Goal: Task Accomplishment & Management: Manage account settings

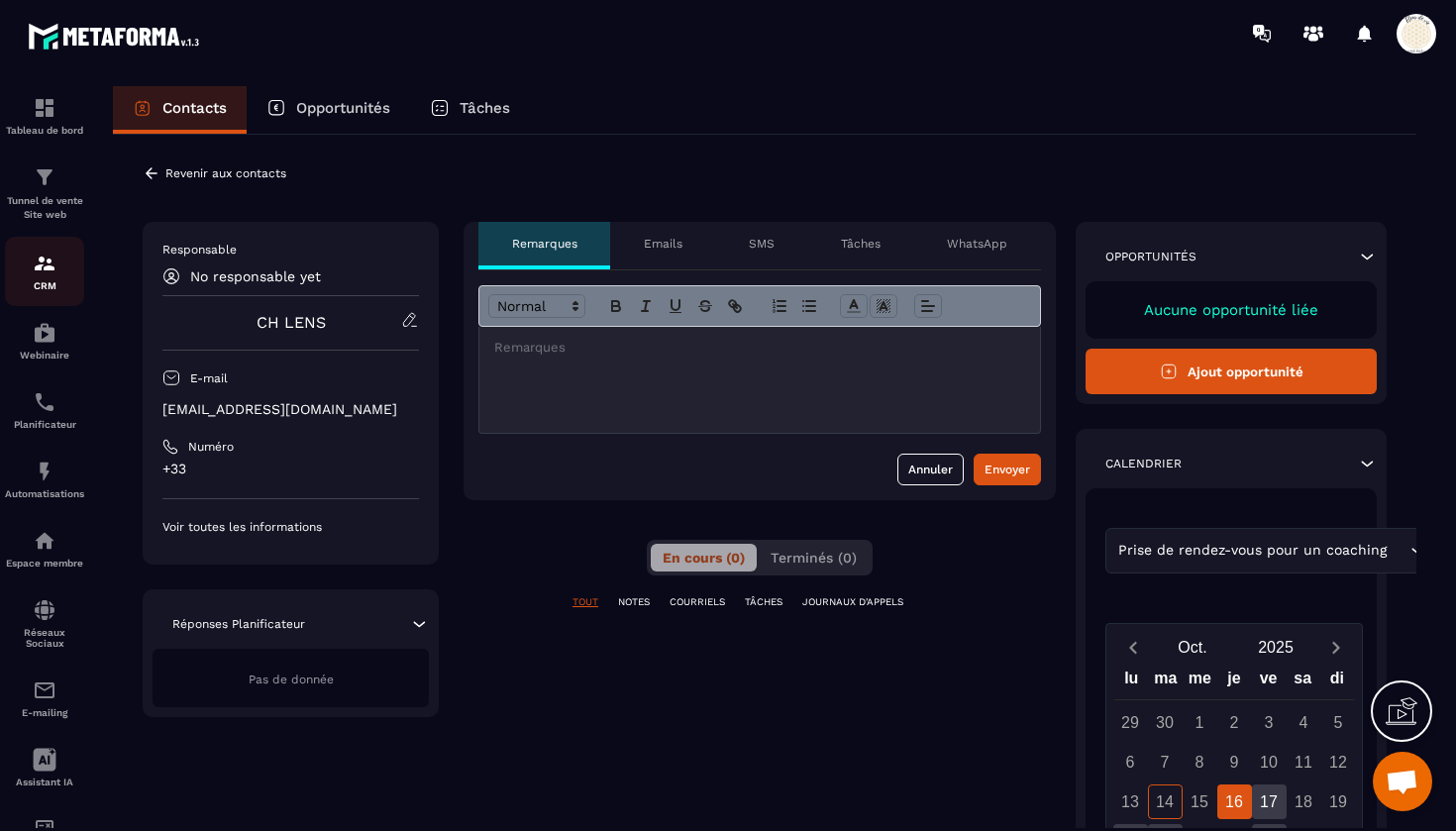
click at [45, 261] on img at bounding box center [45, 264] width 24 height 24
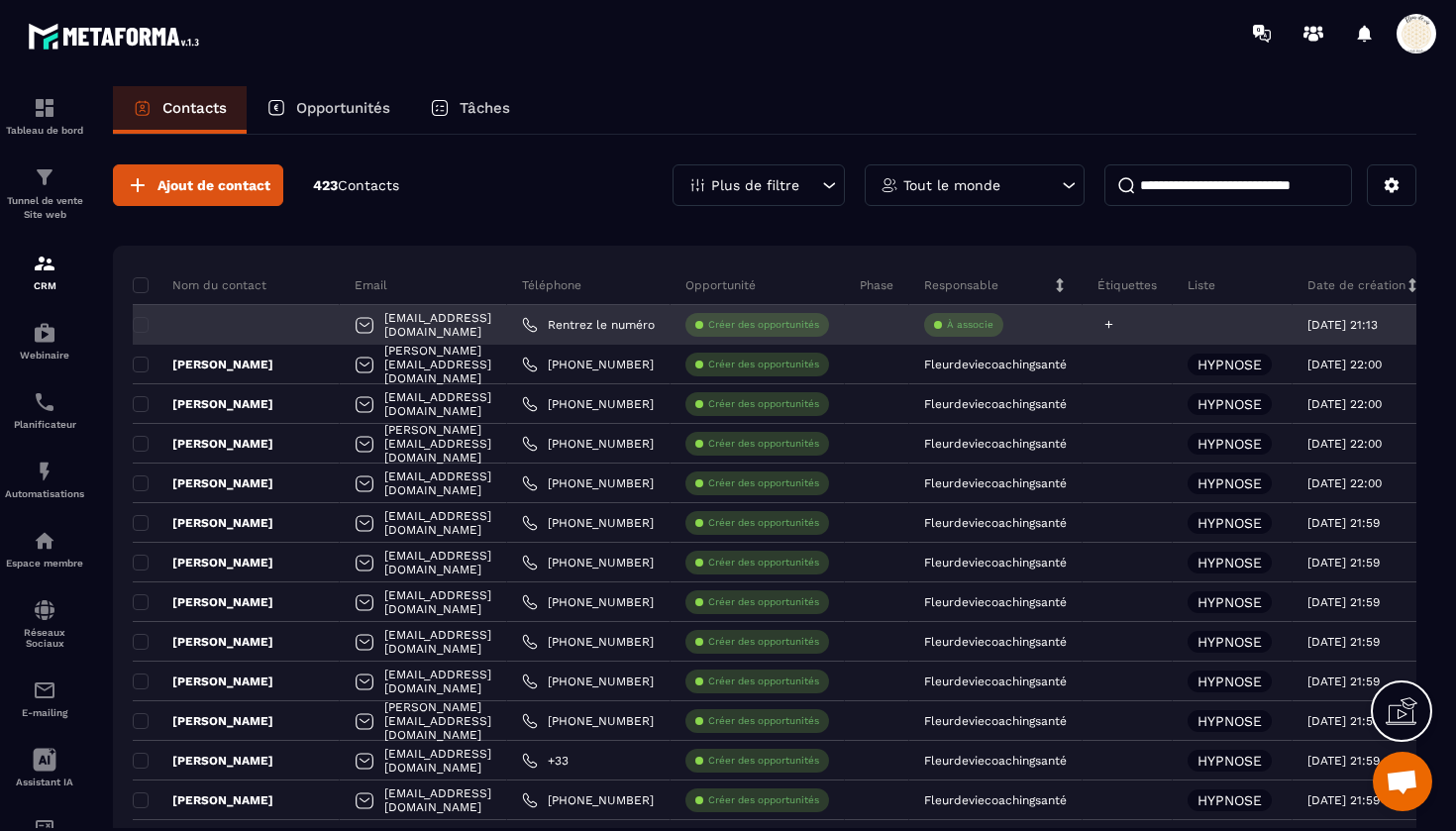
click at [1115, 329] on icon at bounding box center [1108, 324] width 13 height 13
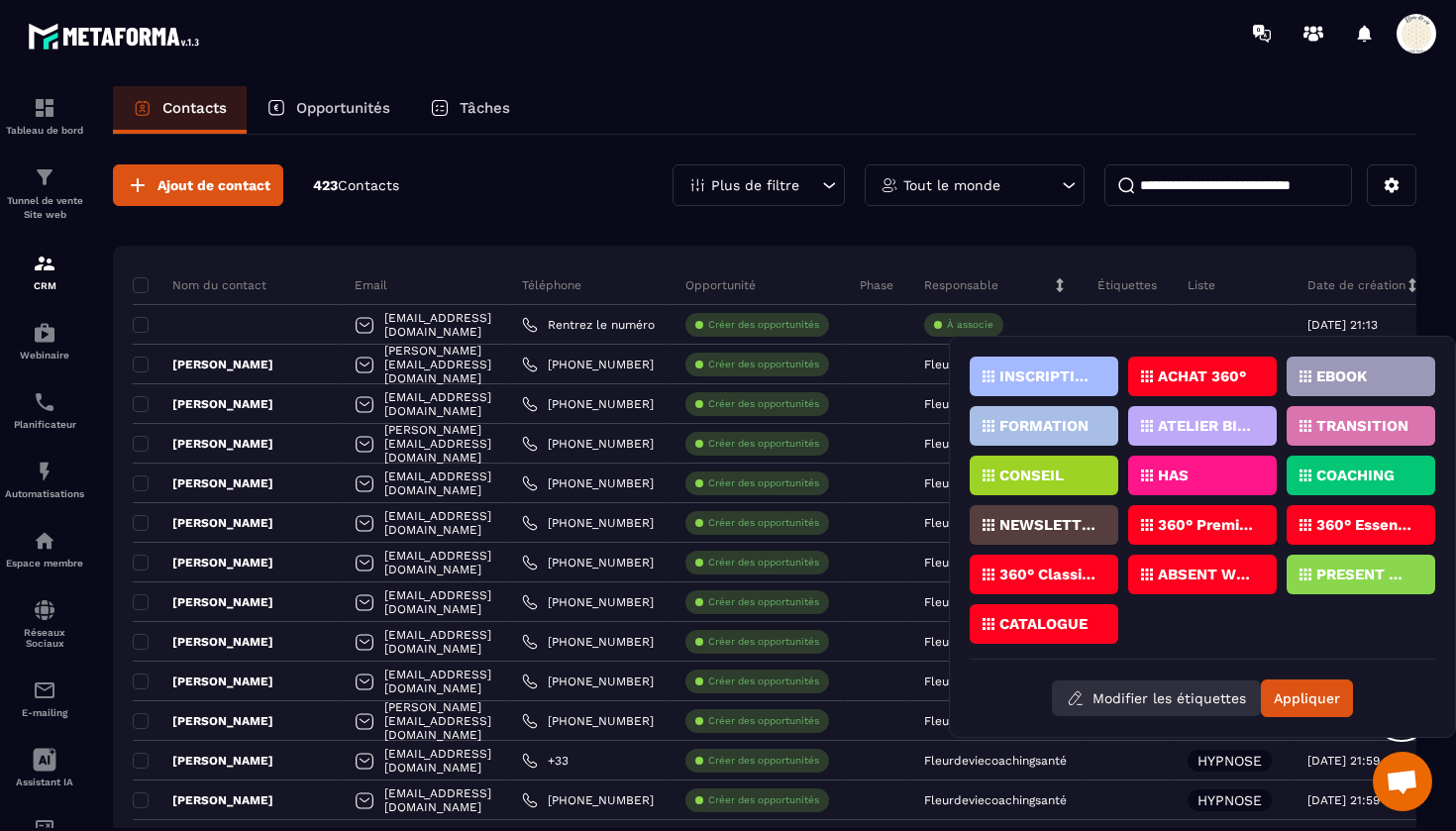
click at [1147, 699] on button "Modifier les étiquettes" at bounding box center [1156, 698] width 209 height 36
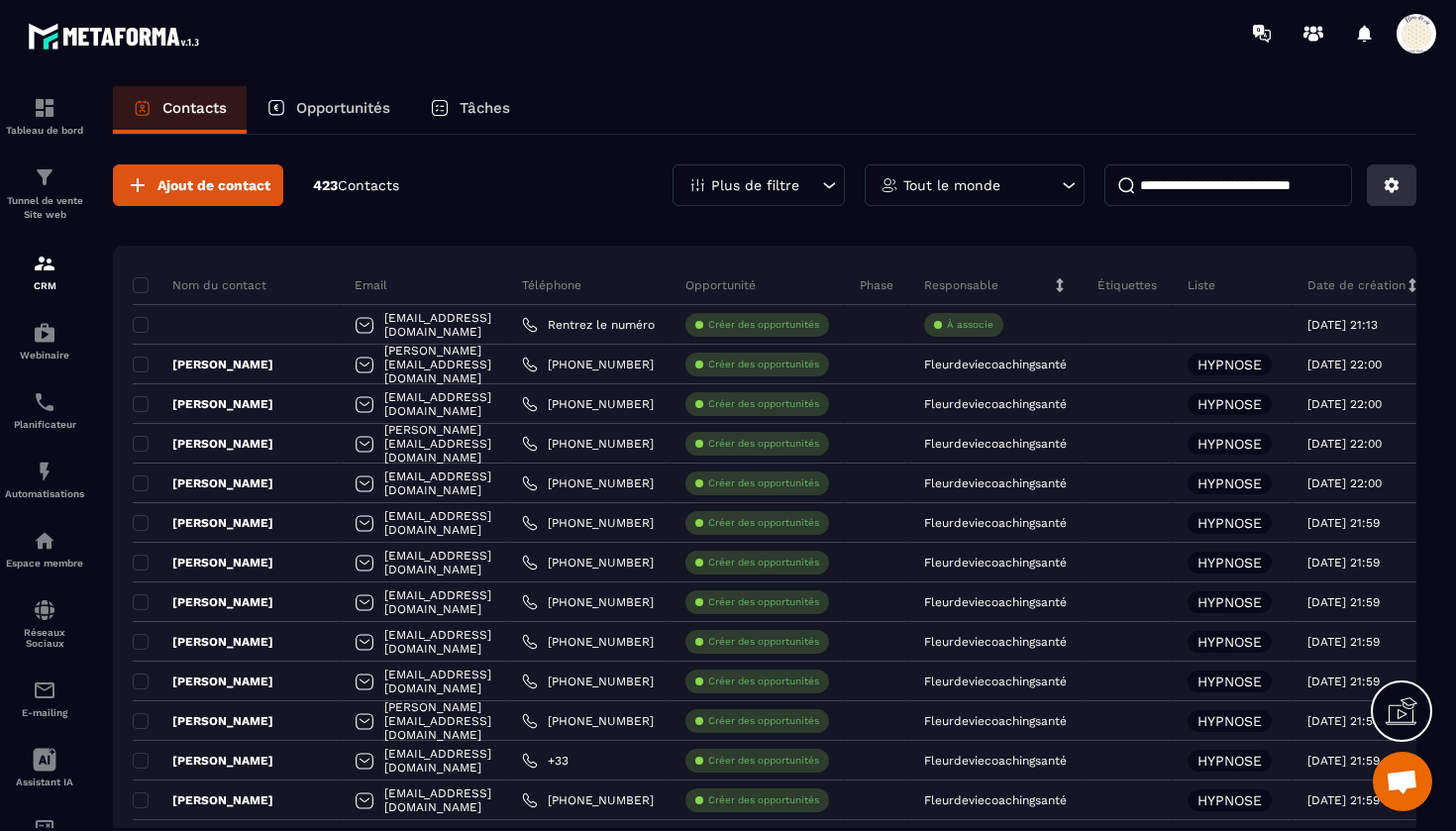
click at [1389, 190] on icon at bounding box center [1392, 185] width 18 height 18
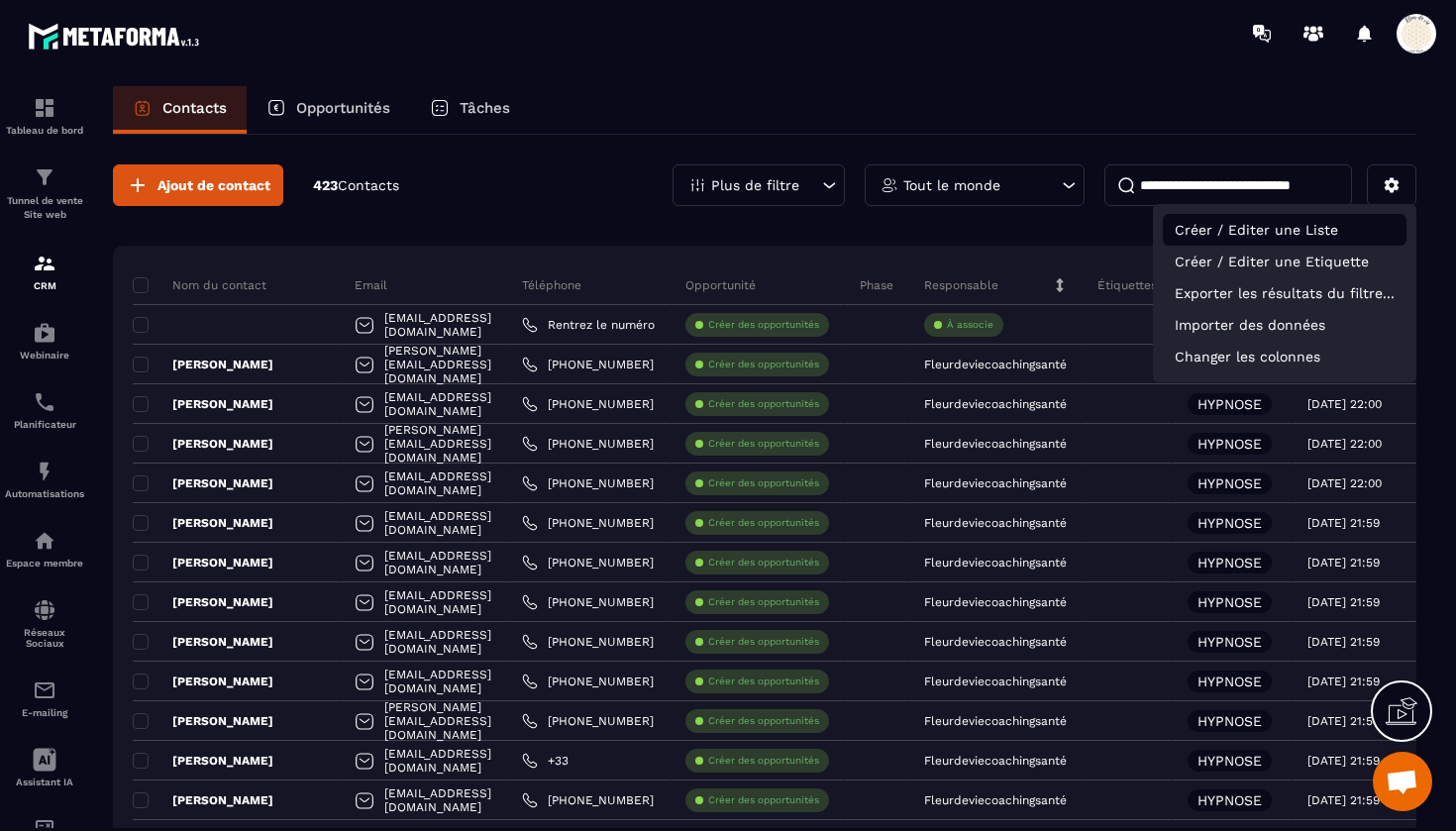
click at [1260, 232] on p "Créer / Editer une Liste" at bounding box center [1285, 230] width 244 height 32
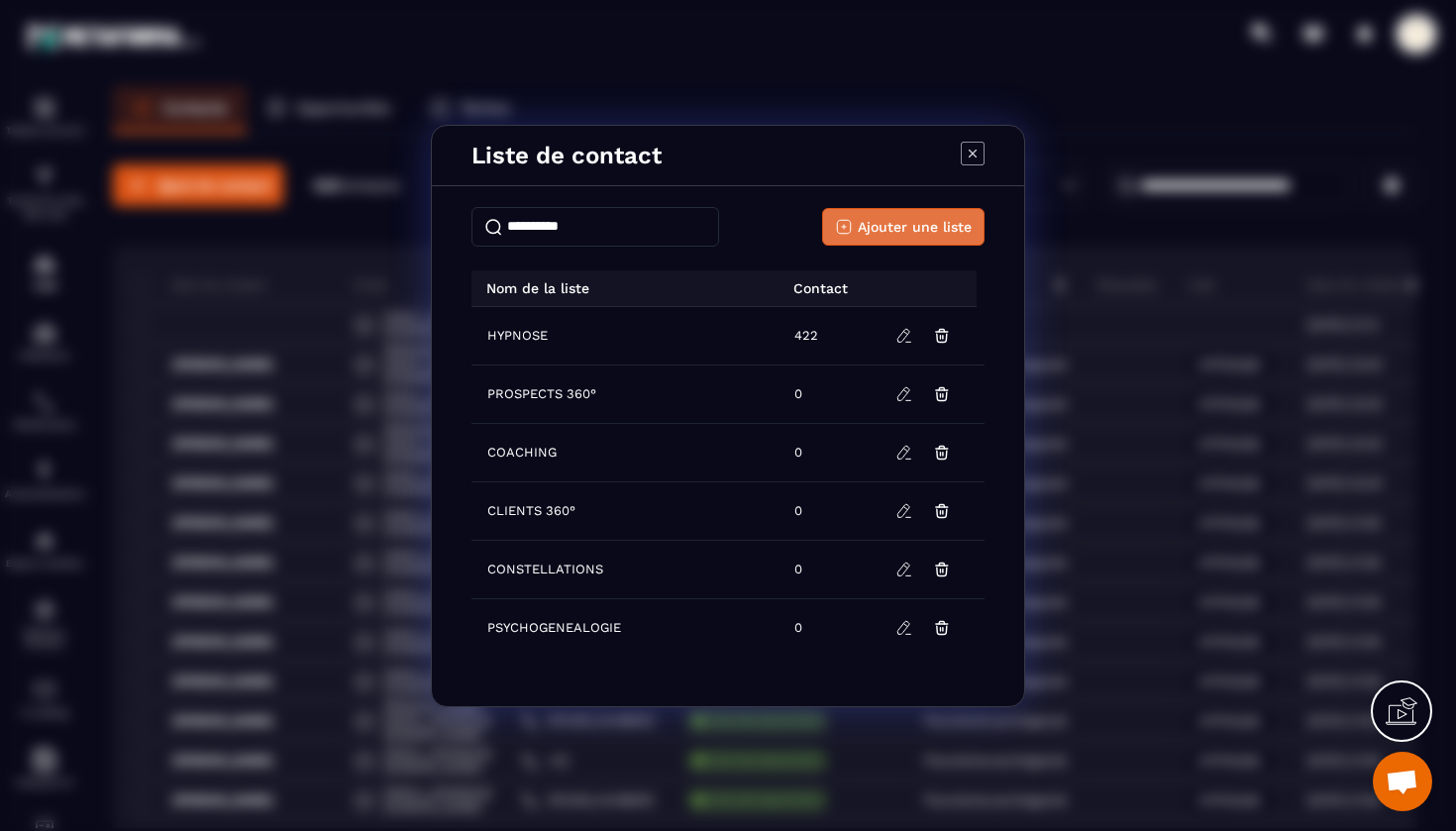
click at [893, 229] on span "Ajouter une liste" at bounding box center [915, 227] width 114 height 20
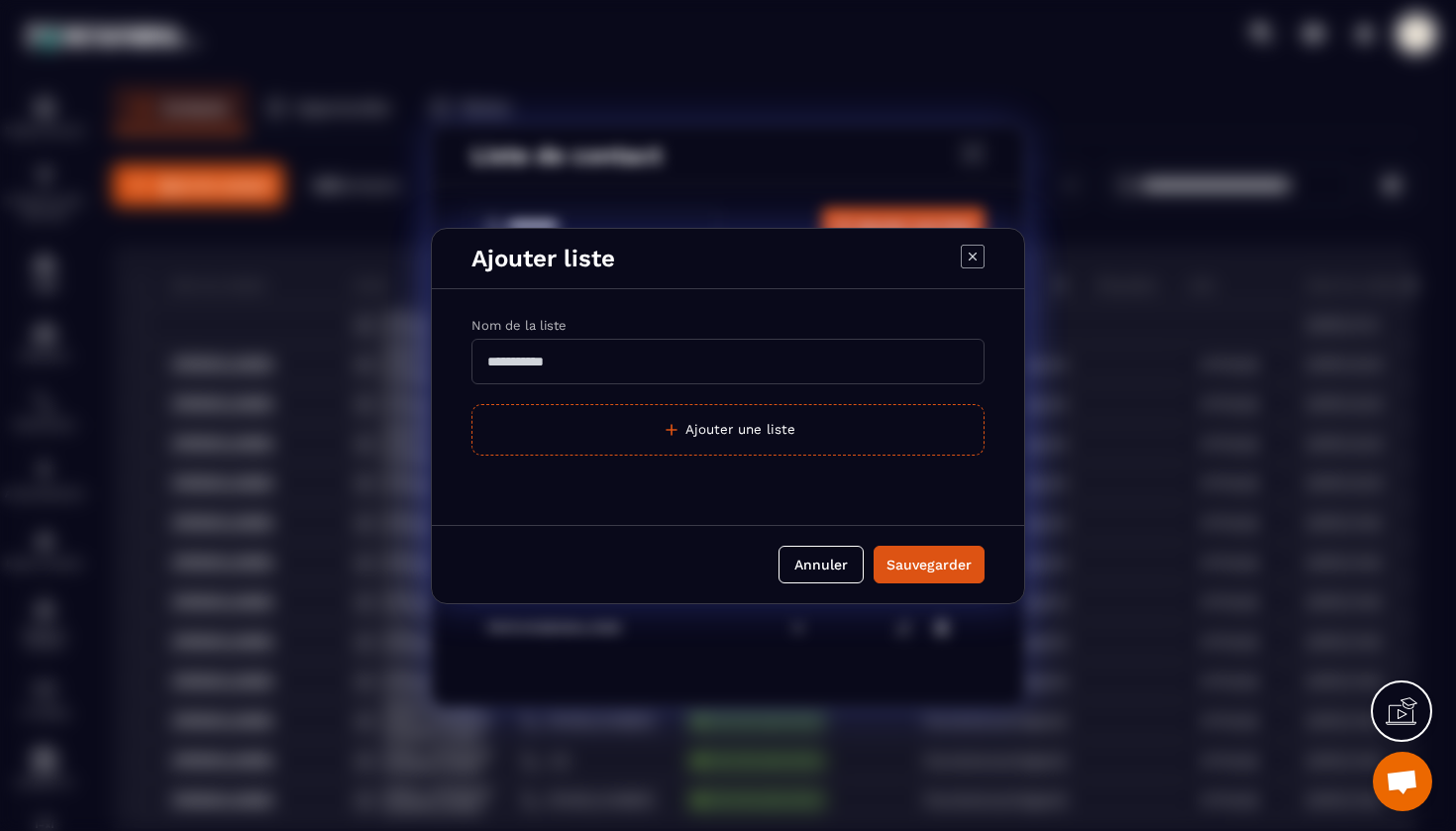
click at [589, 358] on input "Modal window" at bounding box center [728, 362] width 514 height 46
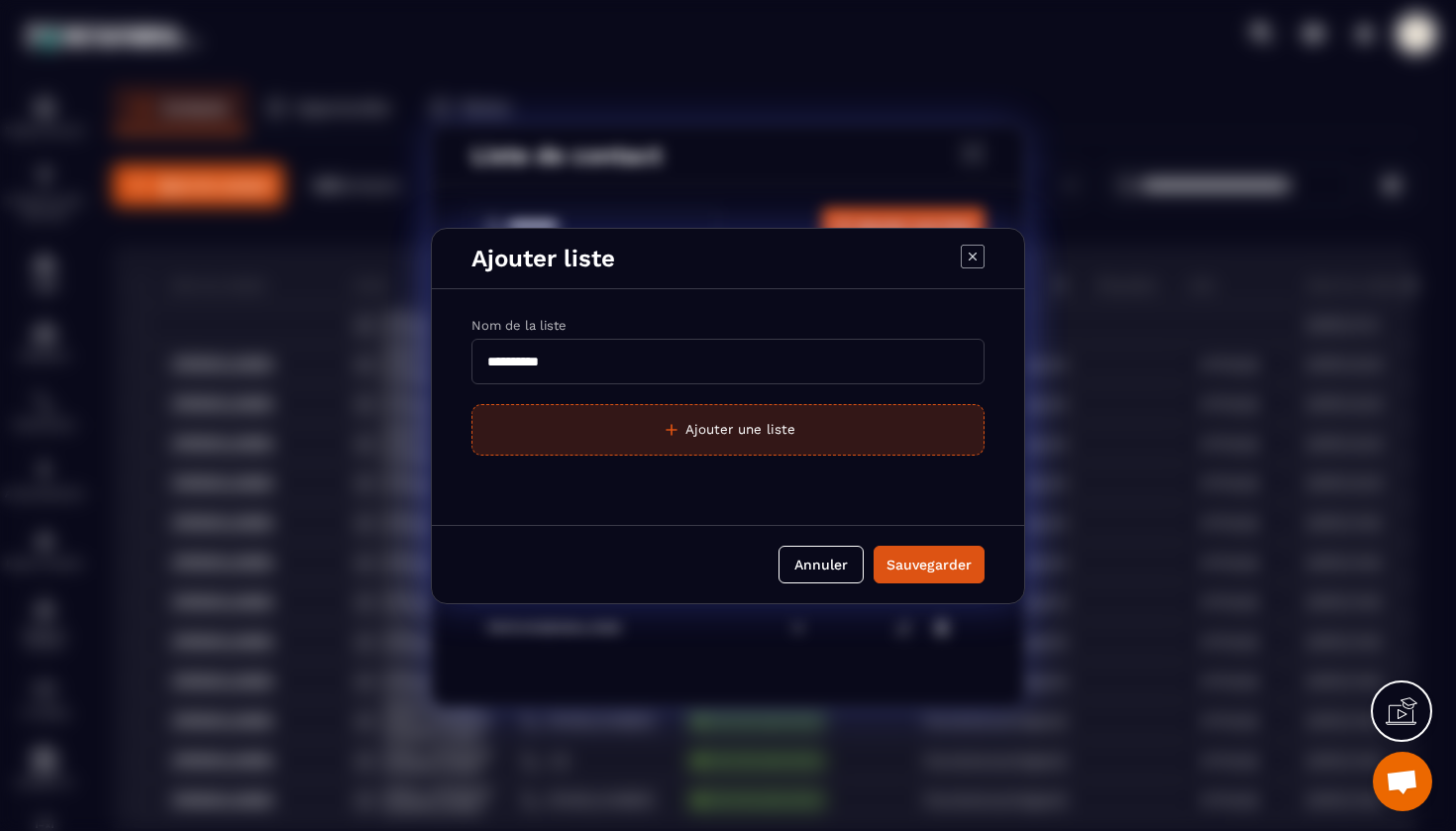
type input "**********"
click at [748, 420] on button "Ajouter une liste" at bounding box center [728, 429] width 514 height 52
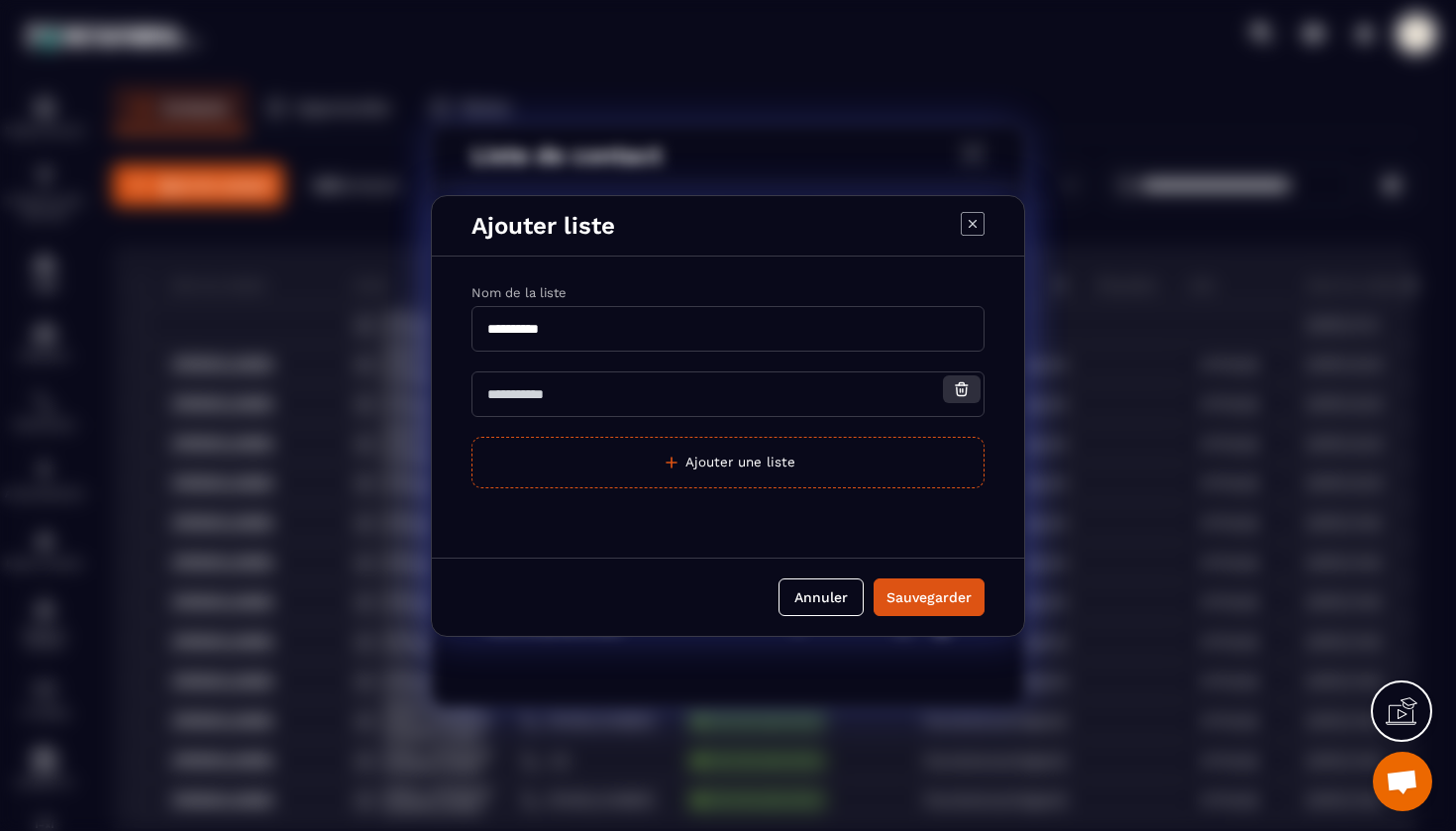
click at [962, 388] on icon "Modal window" at bounding box center [962, 390] width 18 height 18
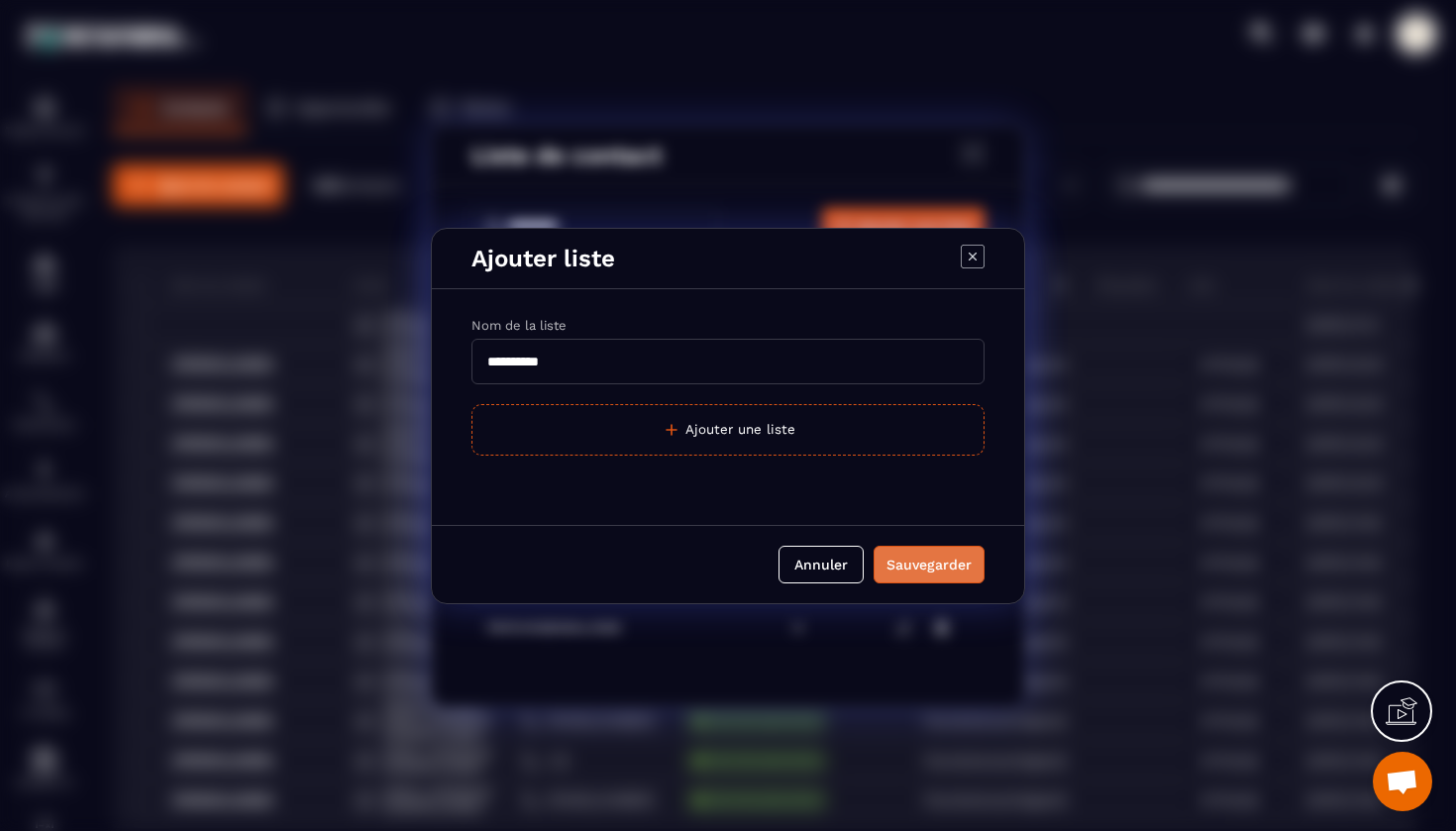
click at [930, 560] on div "Sauvegarder" at bounding box center [928, 564] width 85 height 20
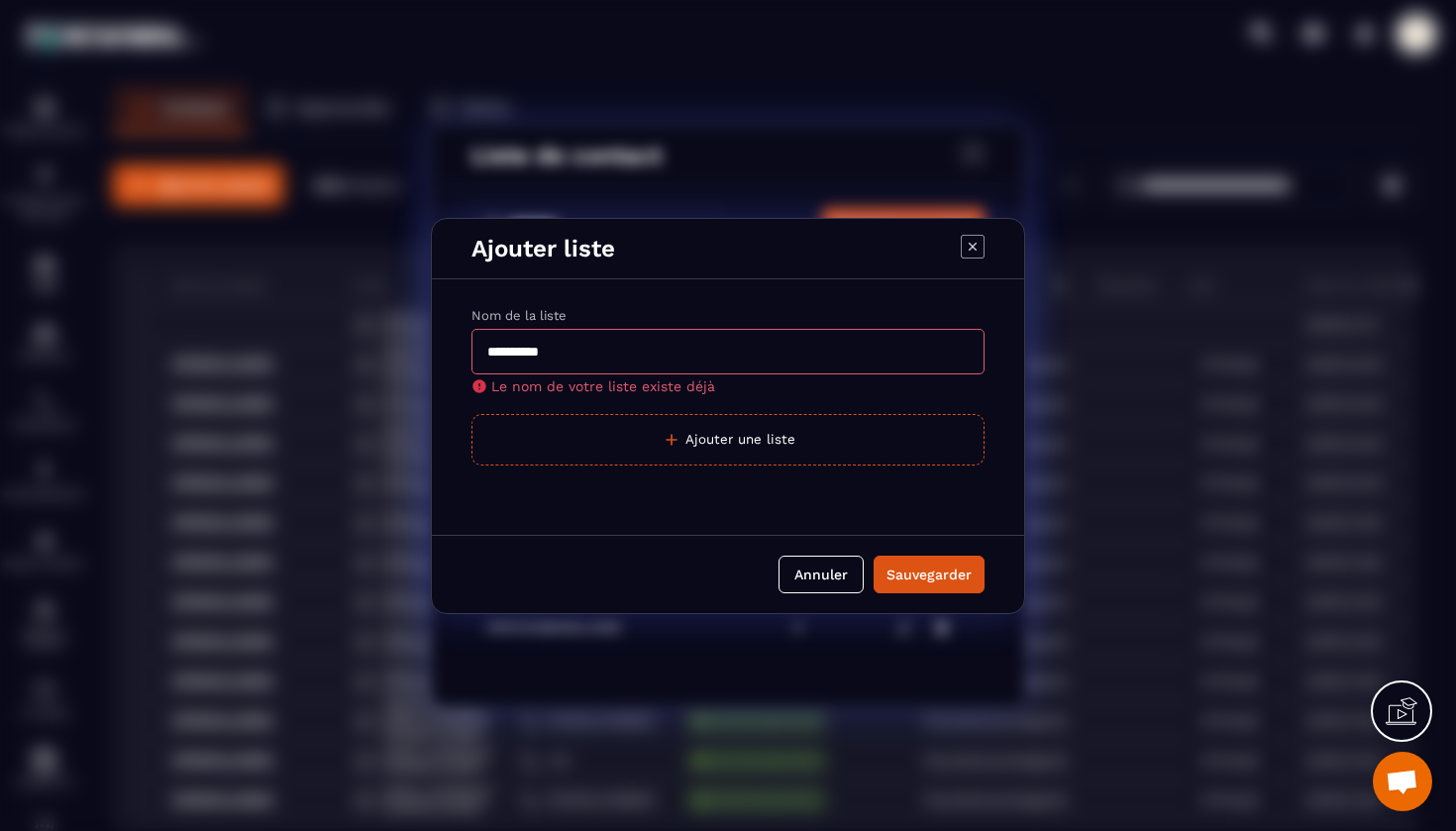
click at [974, 243] on icon "Modal window" at bounding box center [973, 247] width 24 height 24
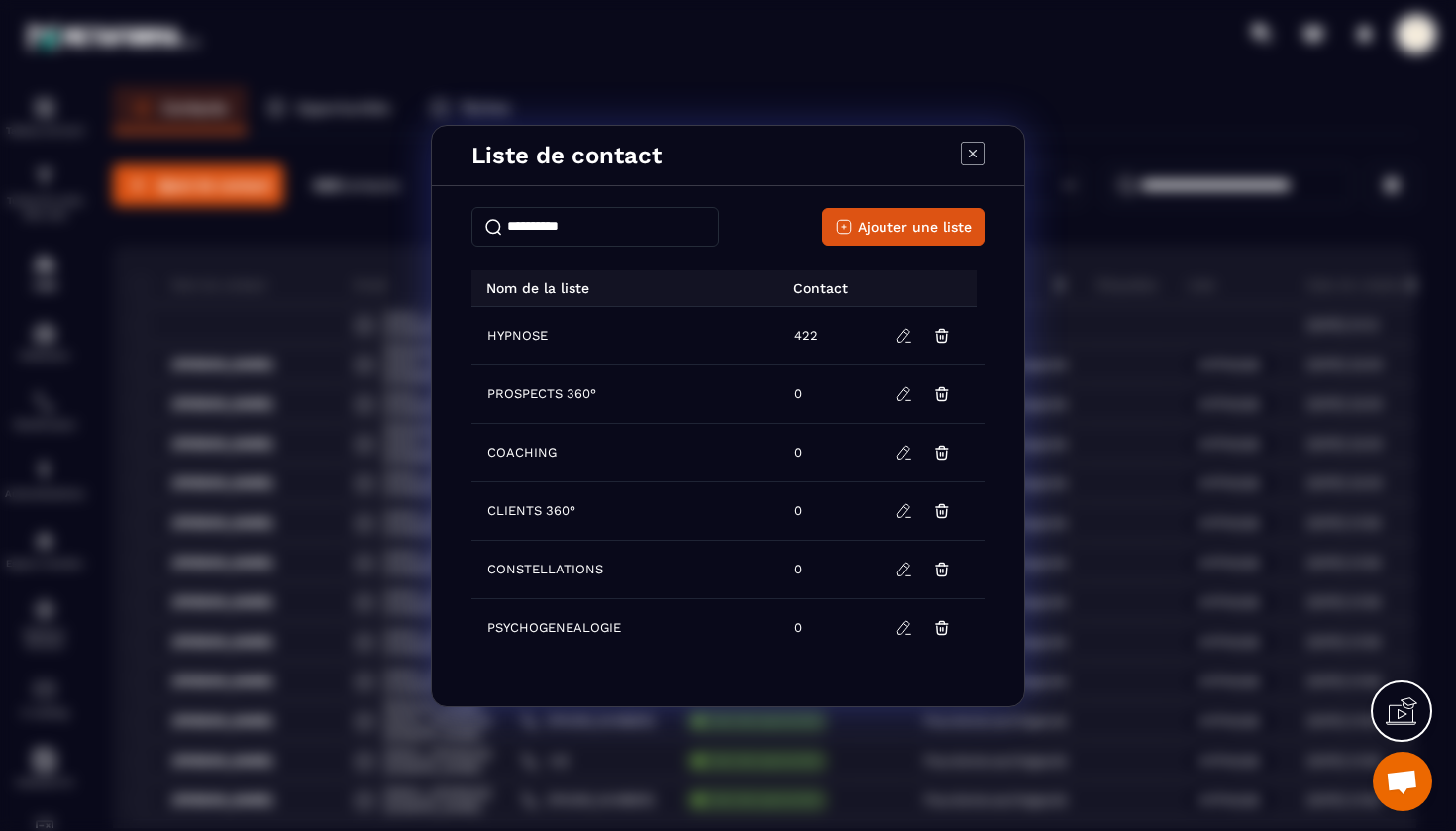
click at [975, 152] on icon "Modal window" at bounding box center [973, 153] width 8 height 8
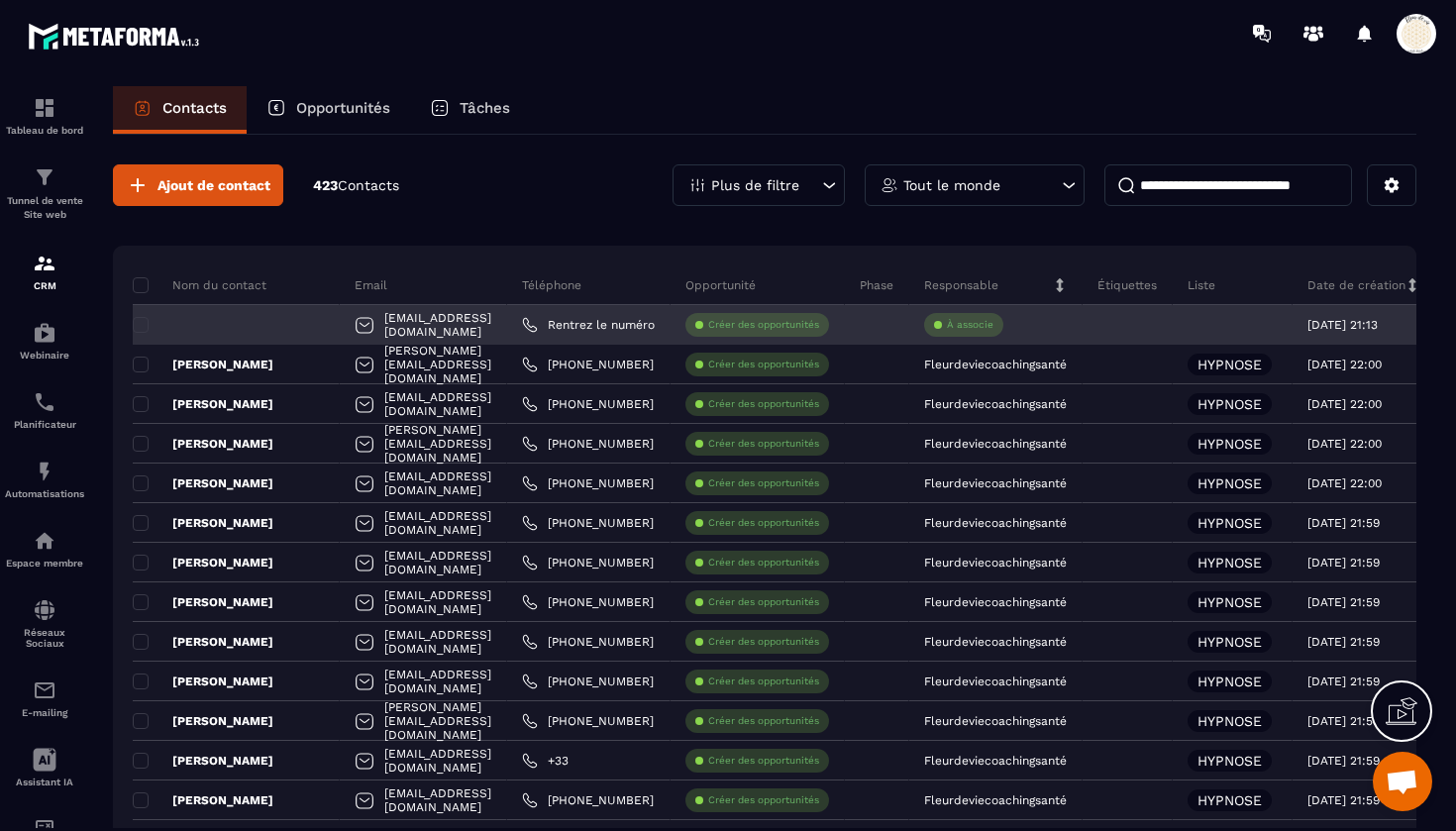
click at [1293, 318] on div at bounding box center [1233, 325] width 120 height 40
click at [1293, 322] on div at bounding box center [1233, 325] width 120 height 40
click at [219, 327] on div at bounding box center [236, 325] width 207 height 40
